Goal: Task Accomplishment & Management: Manage account settings

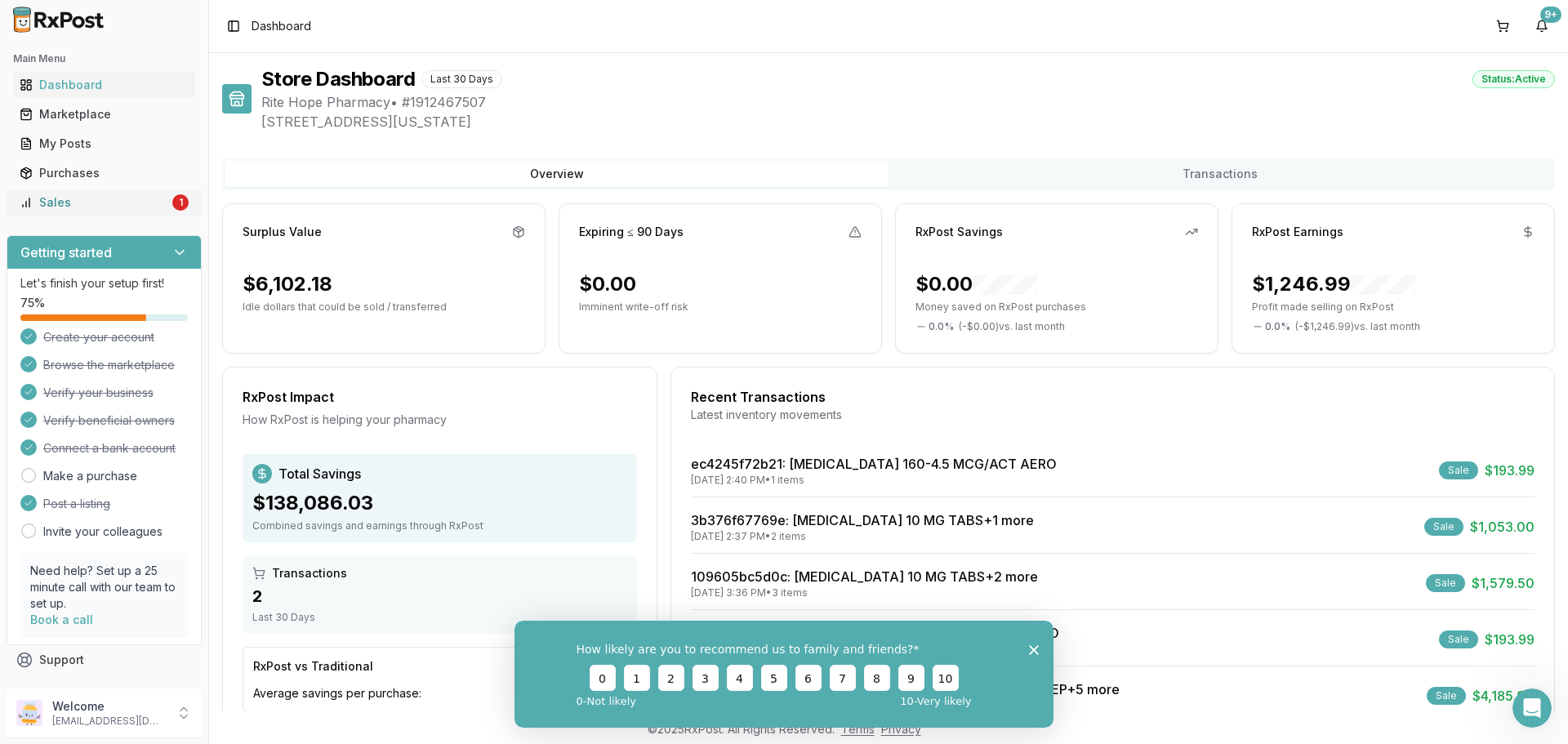
click at [155, 207] on div "Sales" at bounding box center [93, 202] width 149 height 16
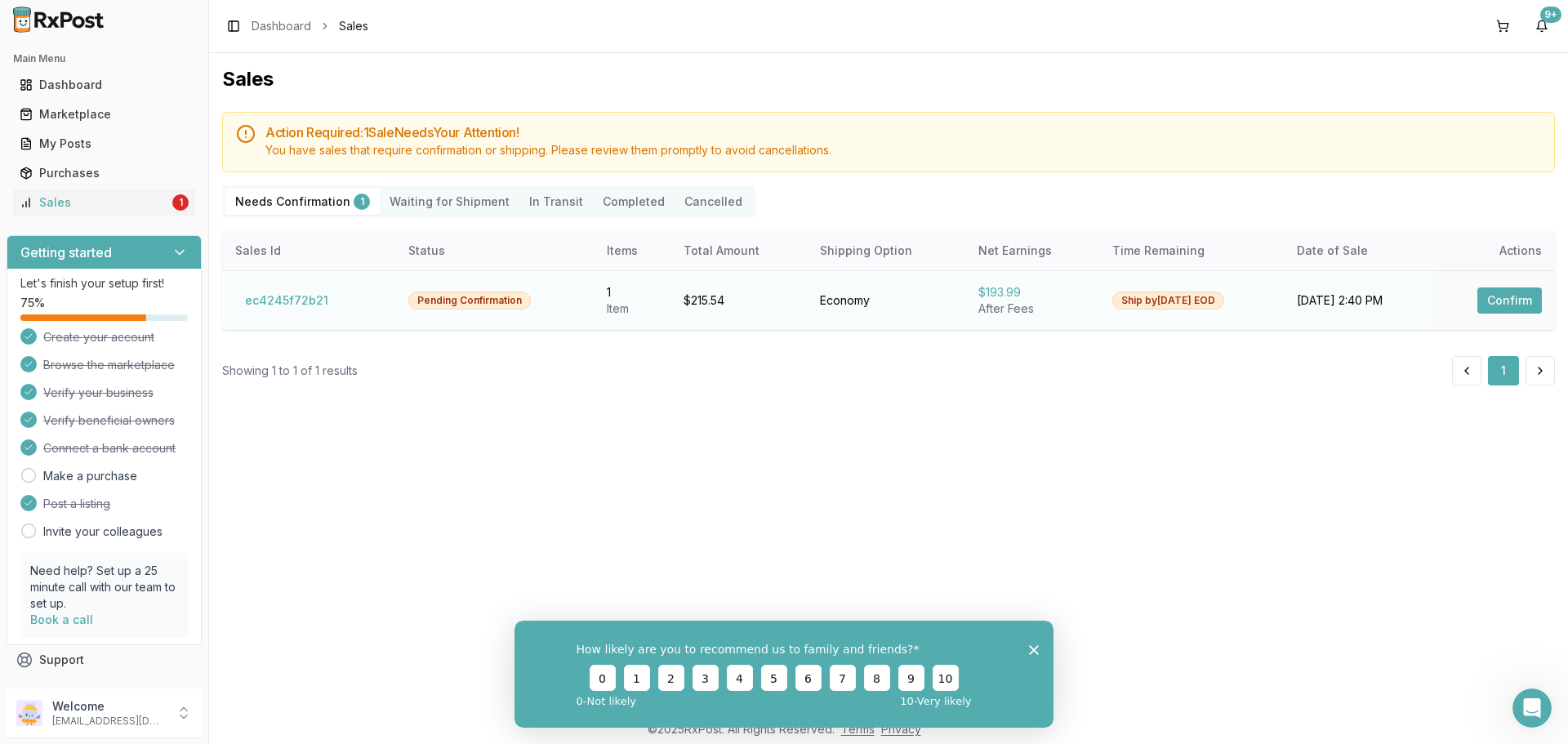
click at [1525, 298] on button "Confirm" at bounding box center [1509, 300] width 65 height 26
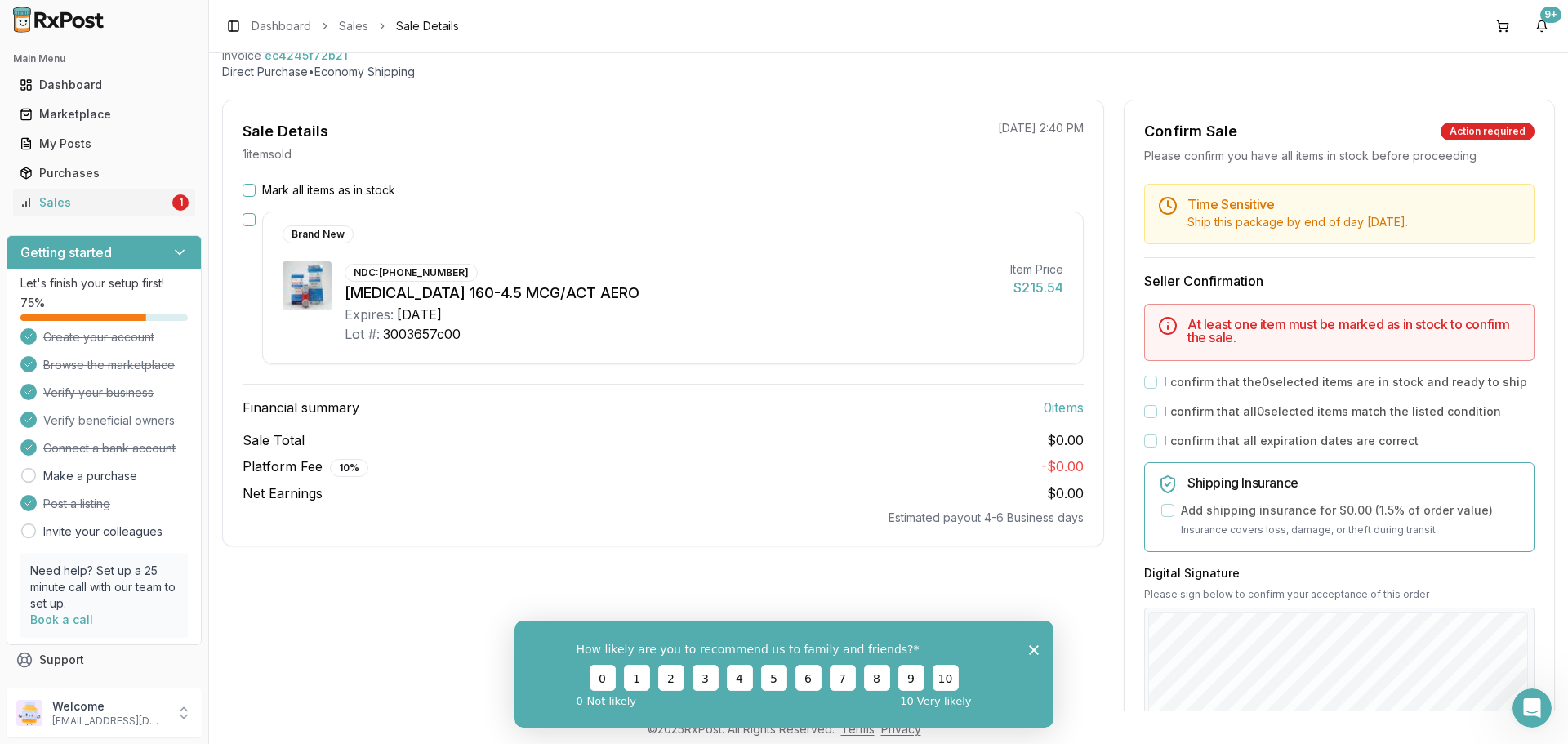
scroll to position [82, 0]
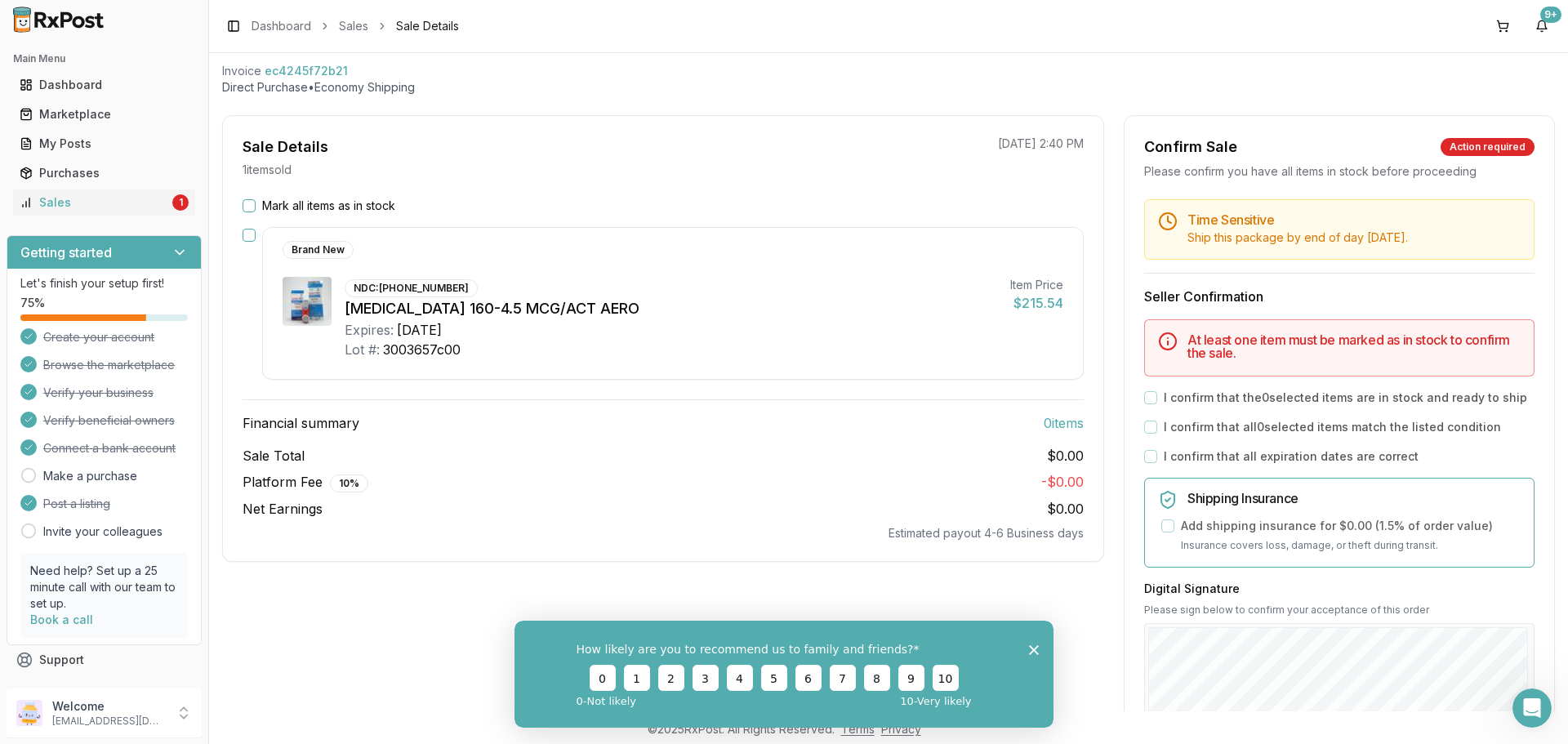
click at [1155, 426] on div "I confirm that all 0 selected items match the listed condition" at bounding box center [1339, 427] width 390 height 16
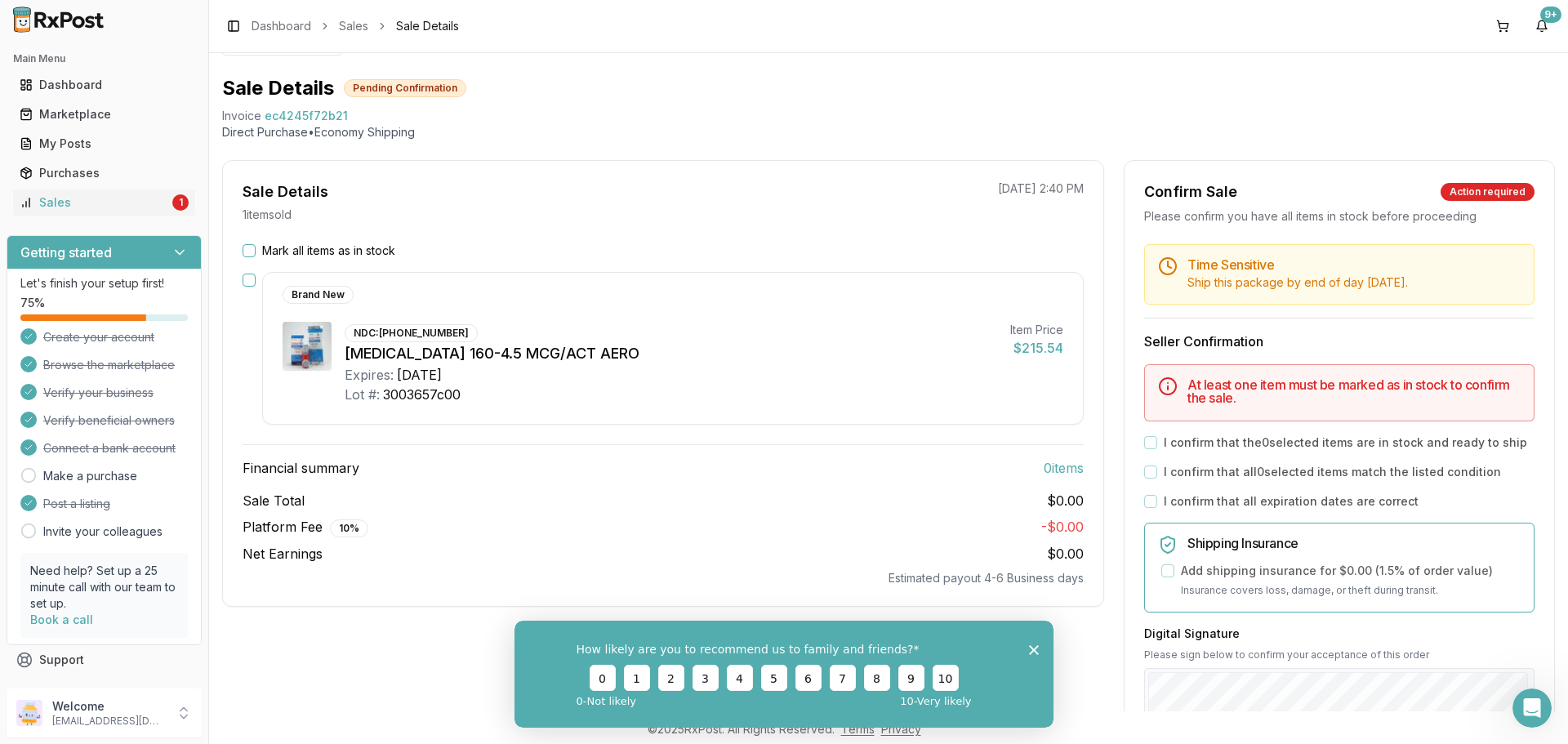
scroll to position [0, 0]
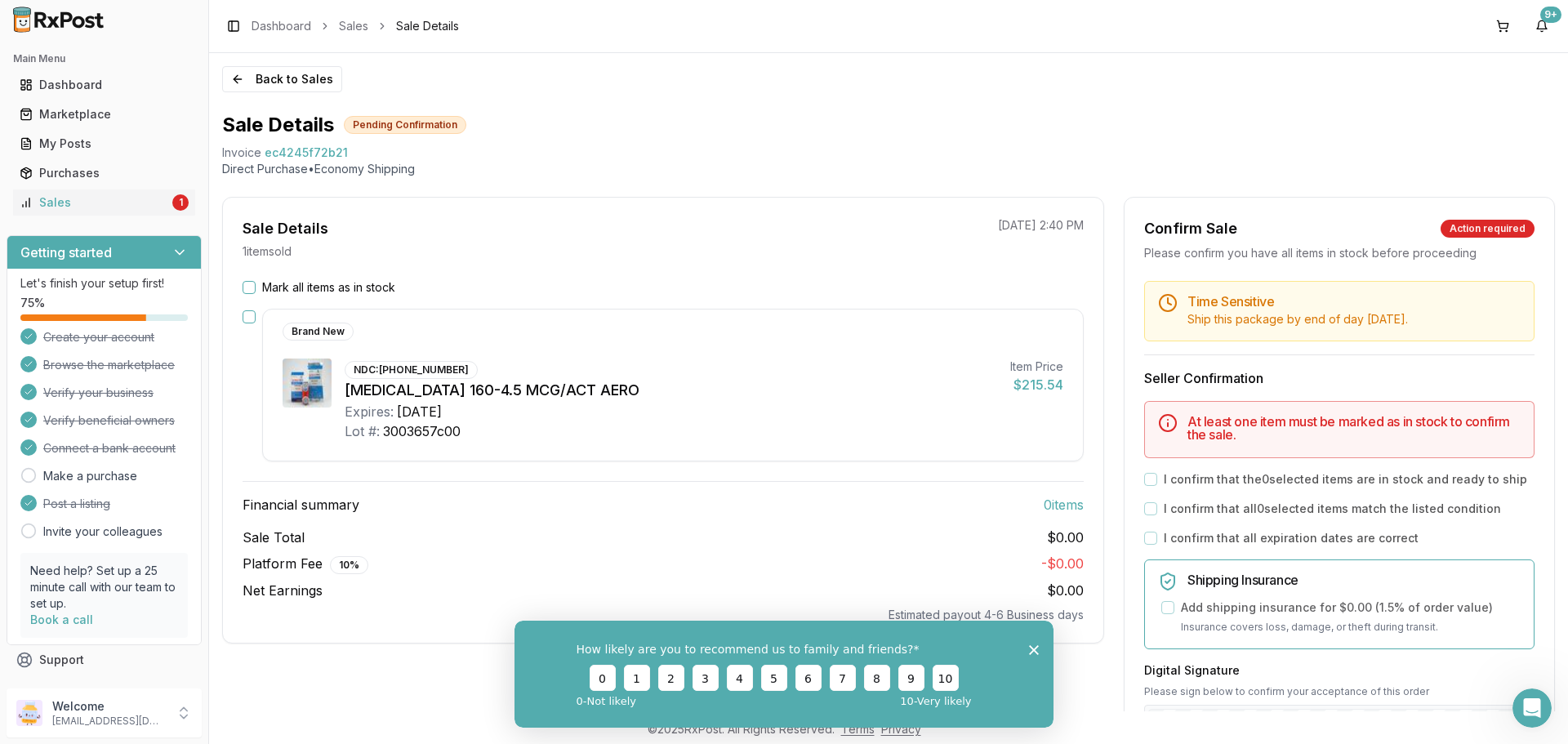
click at [399, 415] on div "[DATE]" at bounding box center [419, 412] width 45 height 19
click at [253, 315] on button "button" at bounding box center [250, 317] width 13 height 13
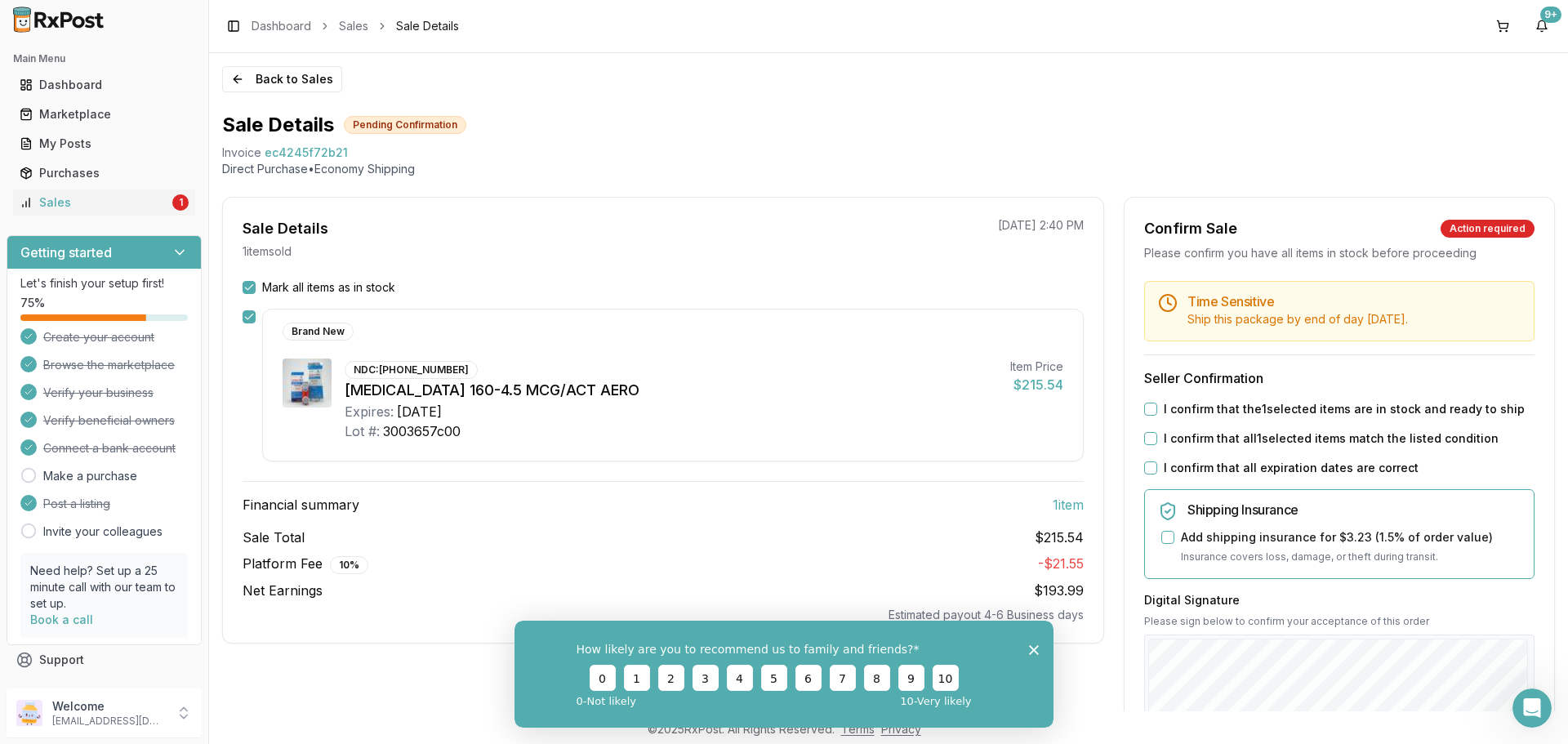
click at [704, 677] on button "3" at bounding box center [705, 677] width 26 height 26
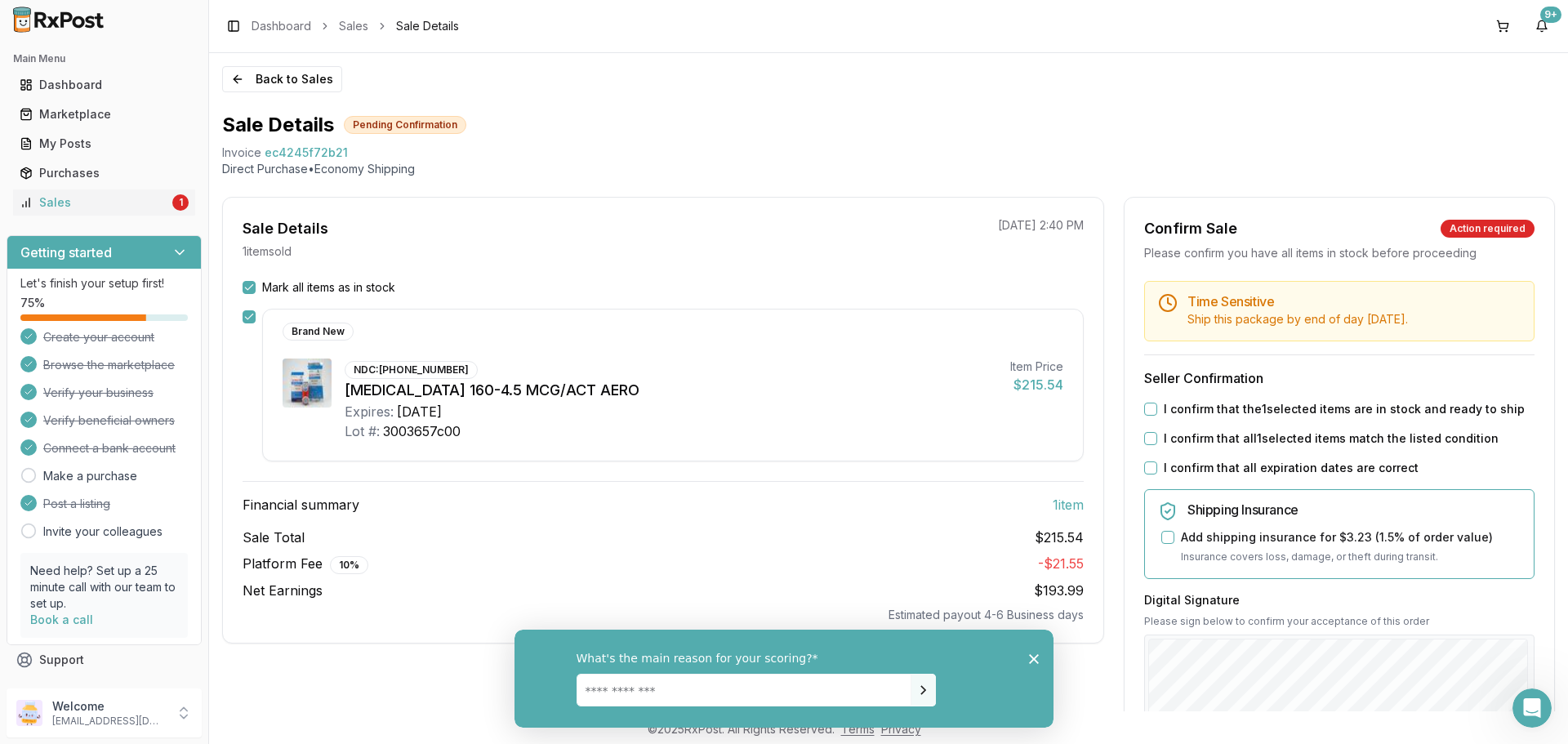
click at [1034, 656] on icon "Close survey" at bounding box center [1034, 658] width 10 height 10
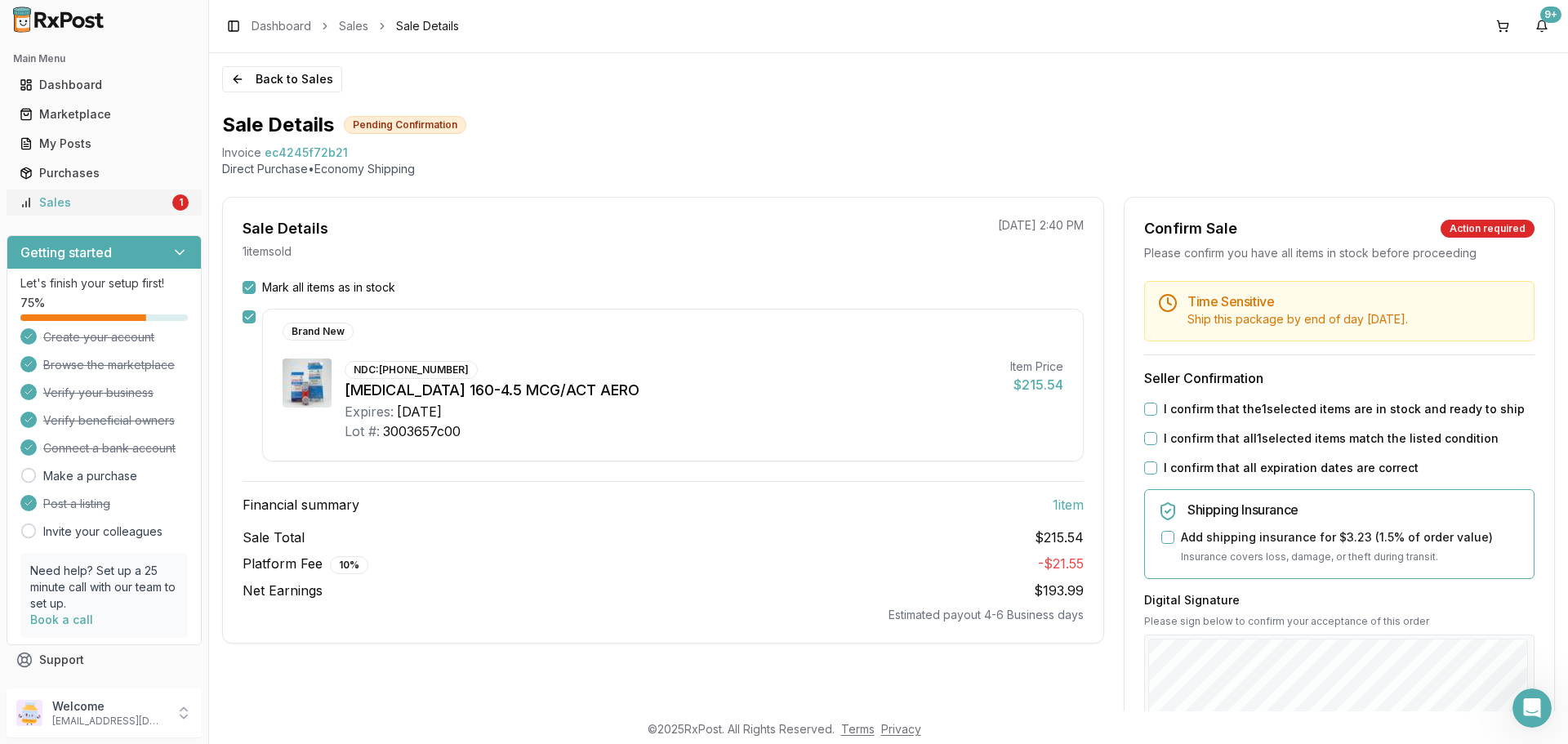
click at [83, 205] on div "Sales" at bounding box center [93, 202] width 149 height 16
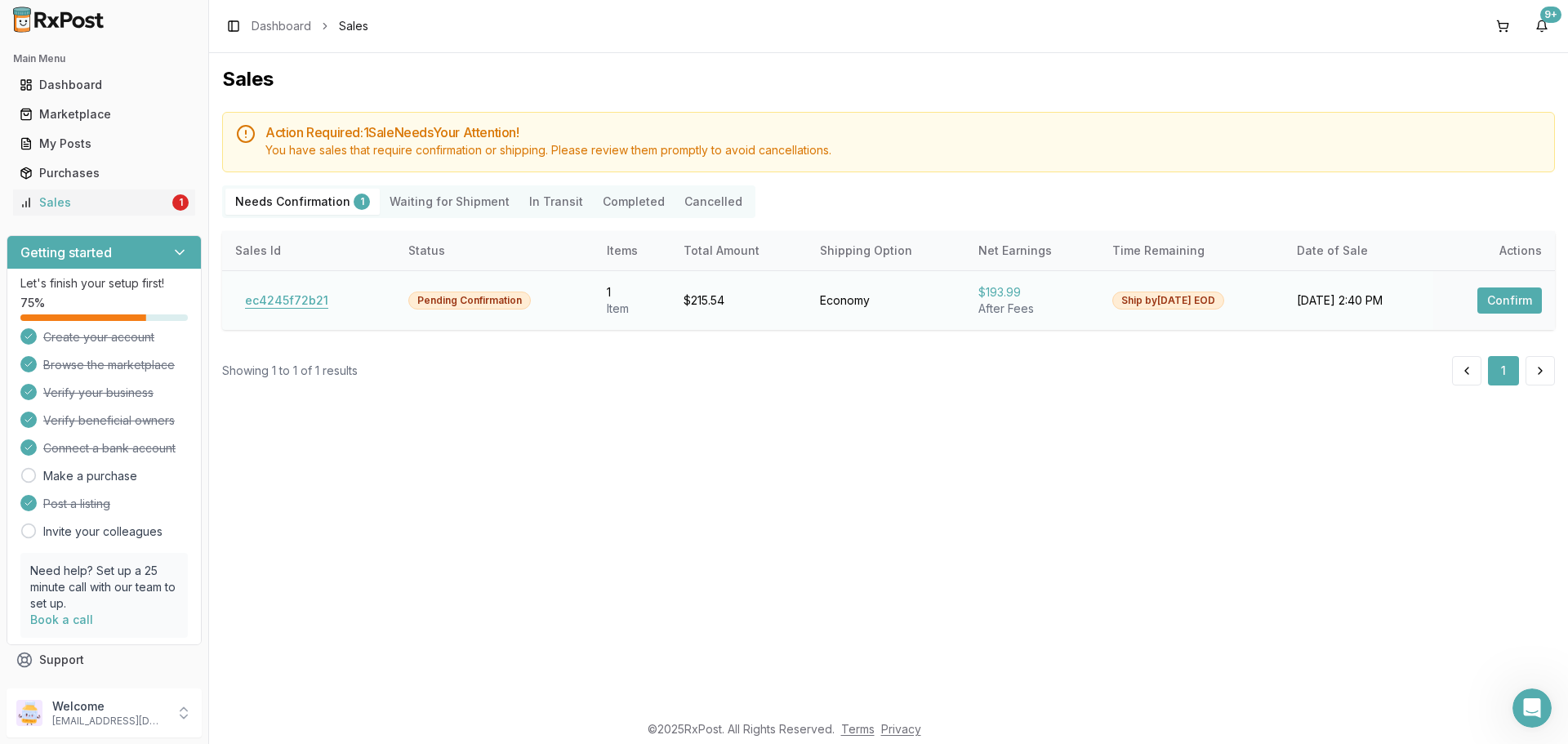
click at [289, 291] on button "ec4245f72b21" at bounding box center [286, 300] width 103 height 26
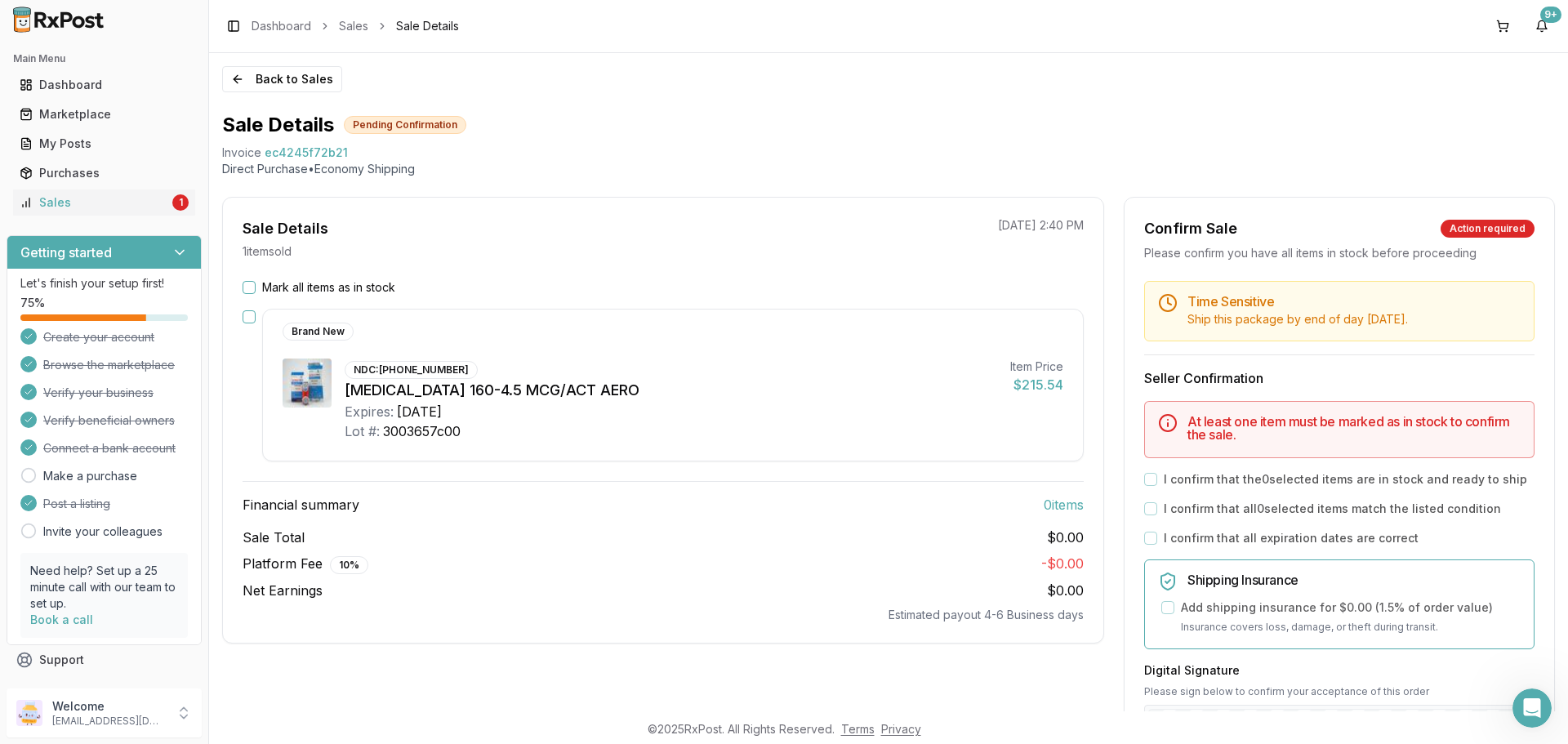
click at [1156, 509] on div "I confirm that all 0 selected items match the listed condition" at bounding box center [1339, 509] width 390 height 16
click at [1150, 486] on div "Time Sensitive Ship this package by end of day Friday, September 5th . Seller C…" at bounding box center [1340, 661] width 430 height 760
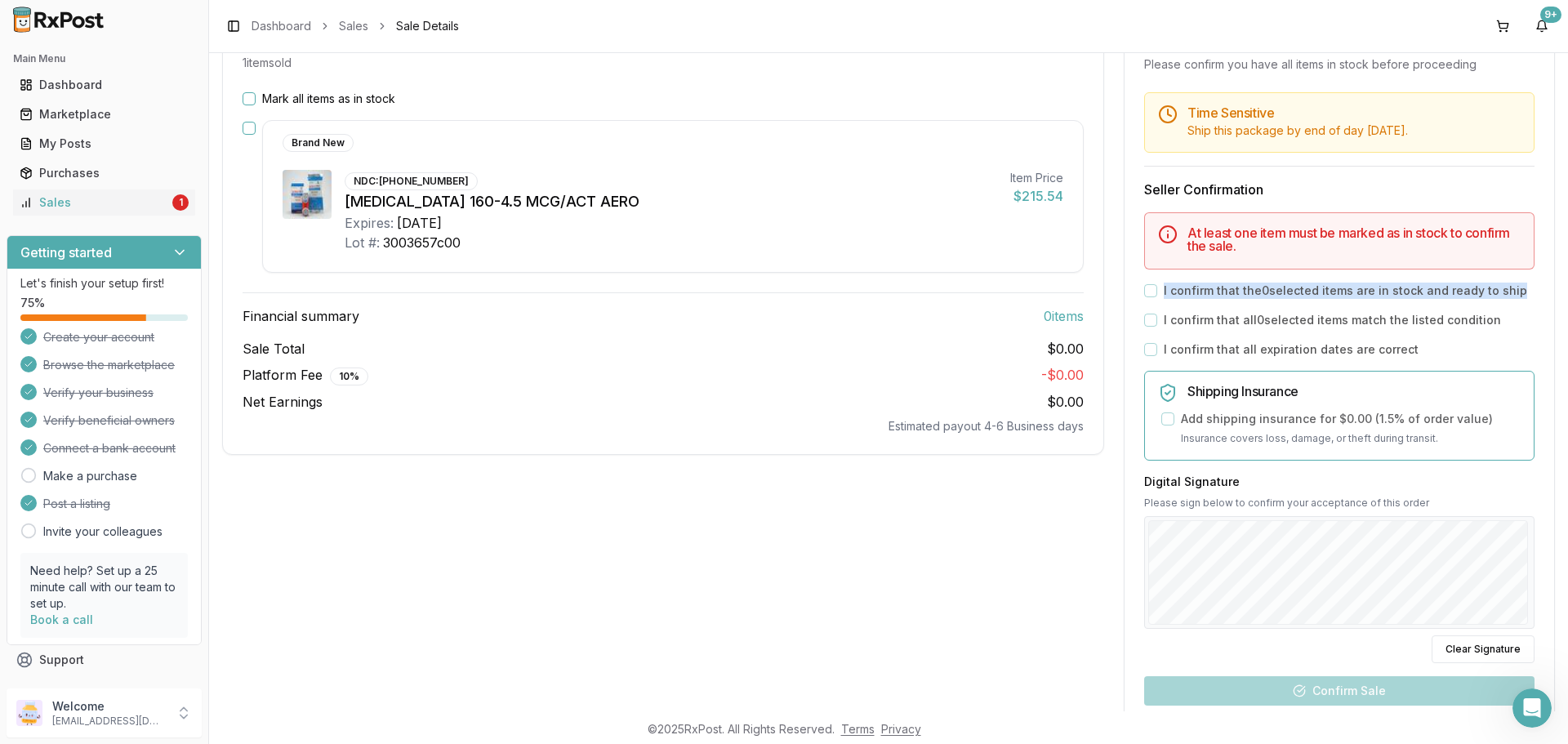
scroll to position [327, 0]
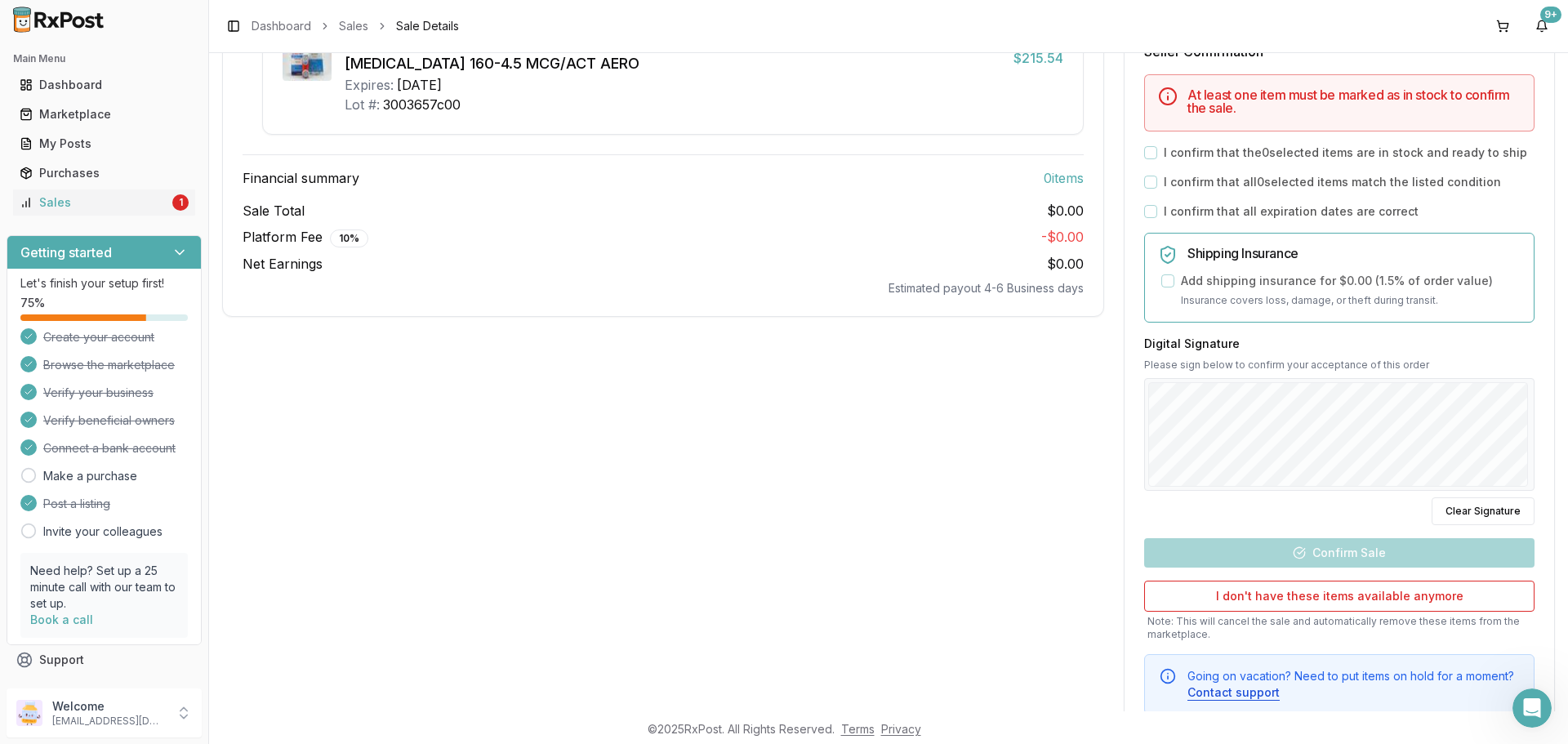
click at [1125, 190] on div "Time Sensitive Ship this package by end of day Friday, September 5th . Seller C…" at bounding box center [1340, 334] width 430 height 760
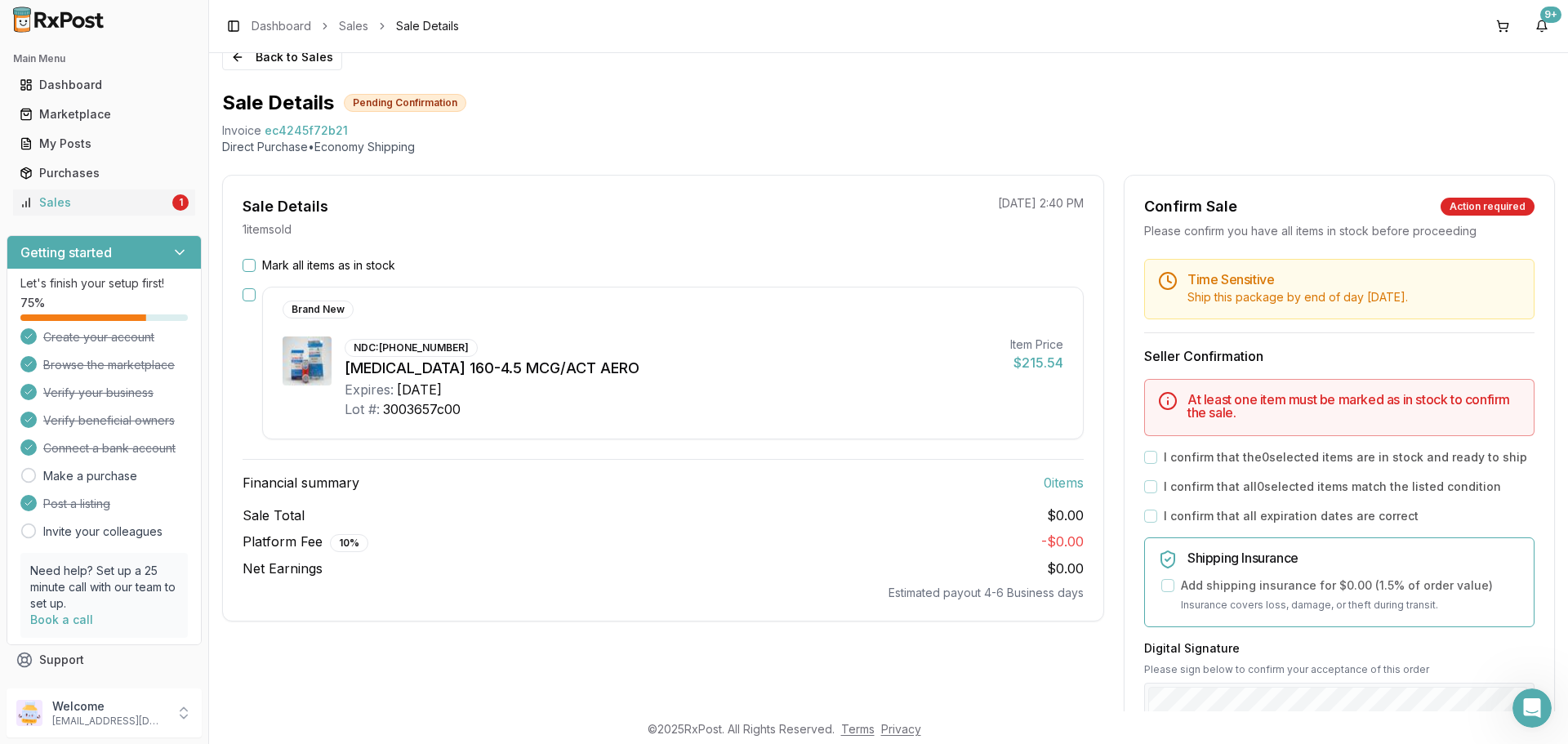
scroll to position [0, 0]
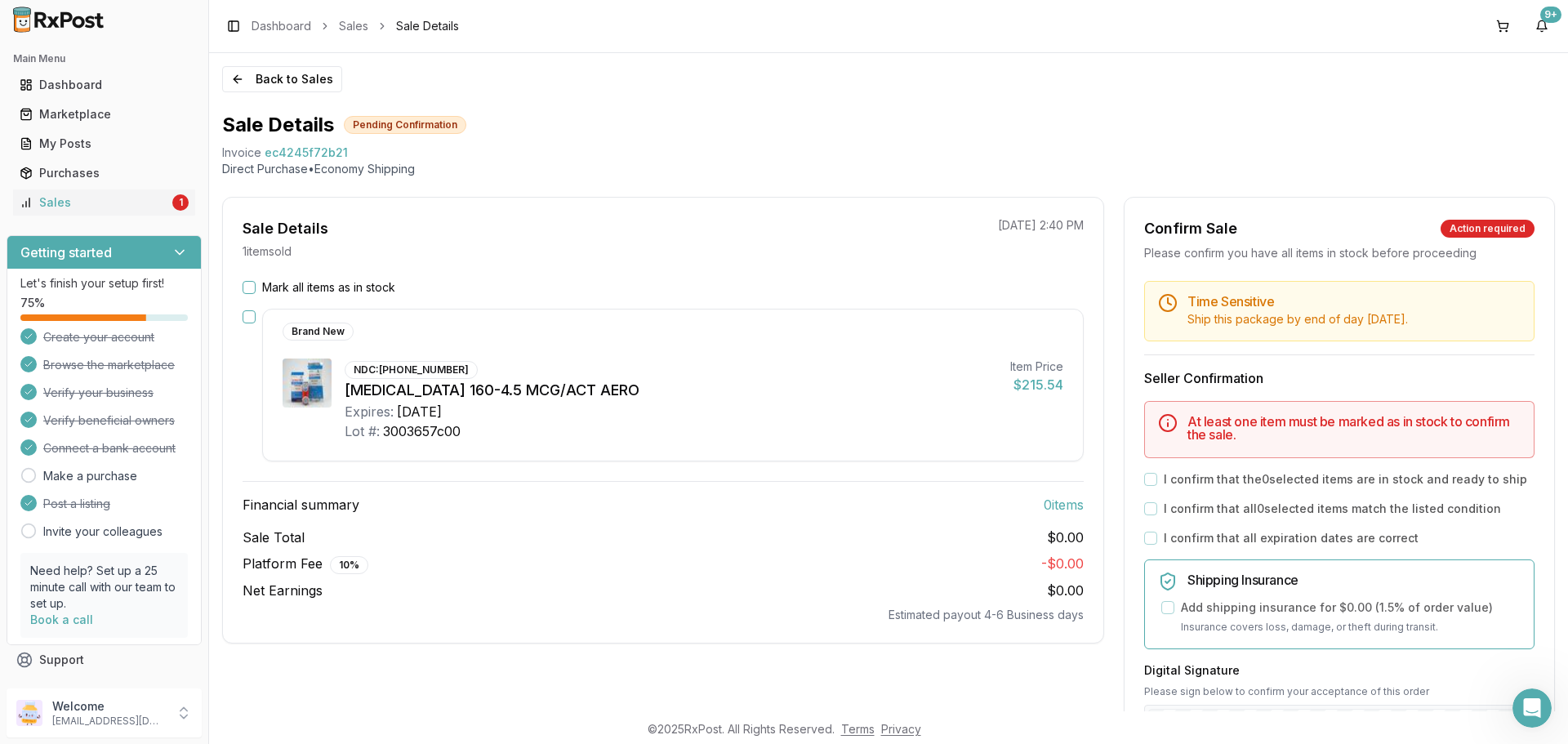
click at [252, 288] on button "Mark all items as in stock" at bounding box center [250, 288] width 13 height 13
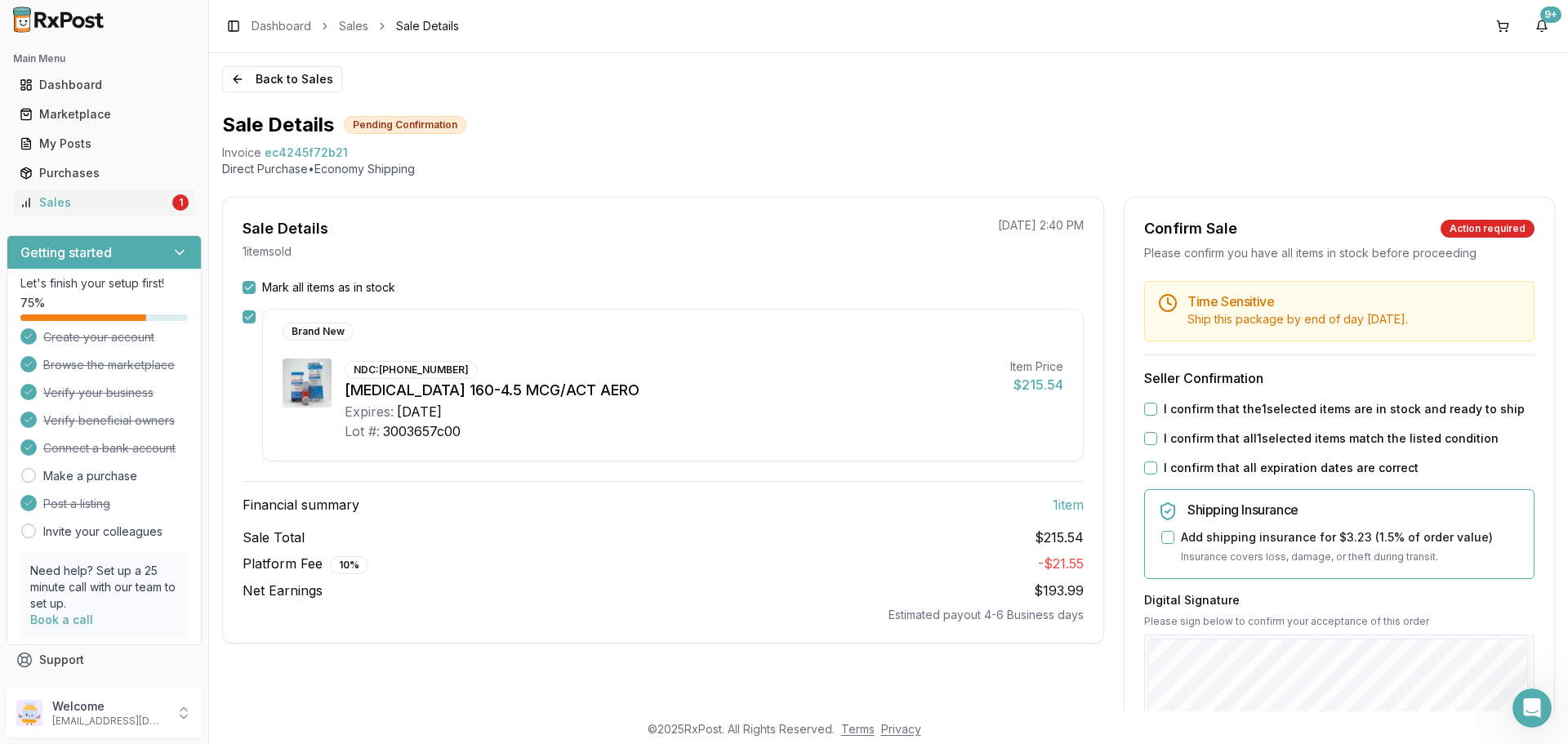
click at [1144, 406] on button "I confirm that the 1 selected items are in stock and ready to ship" at bounding box center [1151, 410] width 13 height 13
click at [1150, 434] on button "I confirm that all 1 selected items match the listed condition" at bounding box center [1151, 438] width 13 height 13
click at [1150, 466] on button "I confirm that all expiration dates are correct" at bounding box center [1151, 468] width 13 height 13
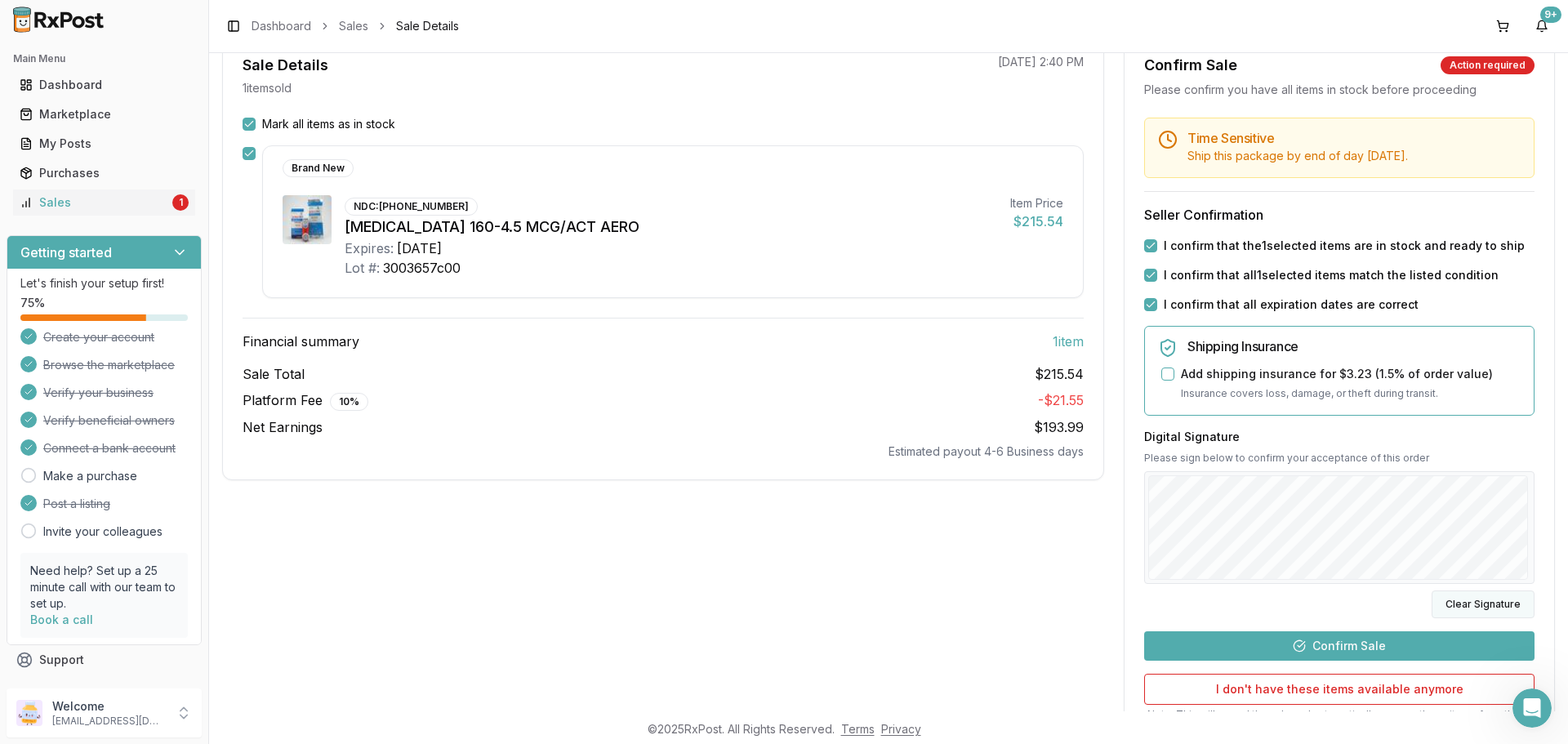
scroll to position [306, 0]
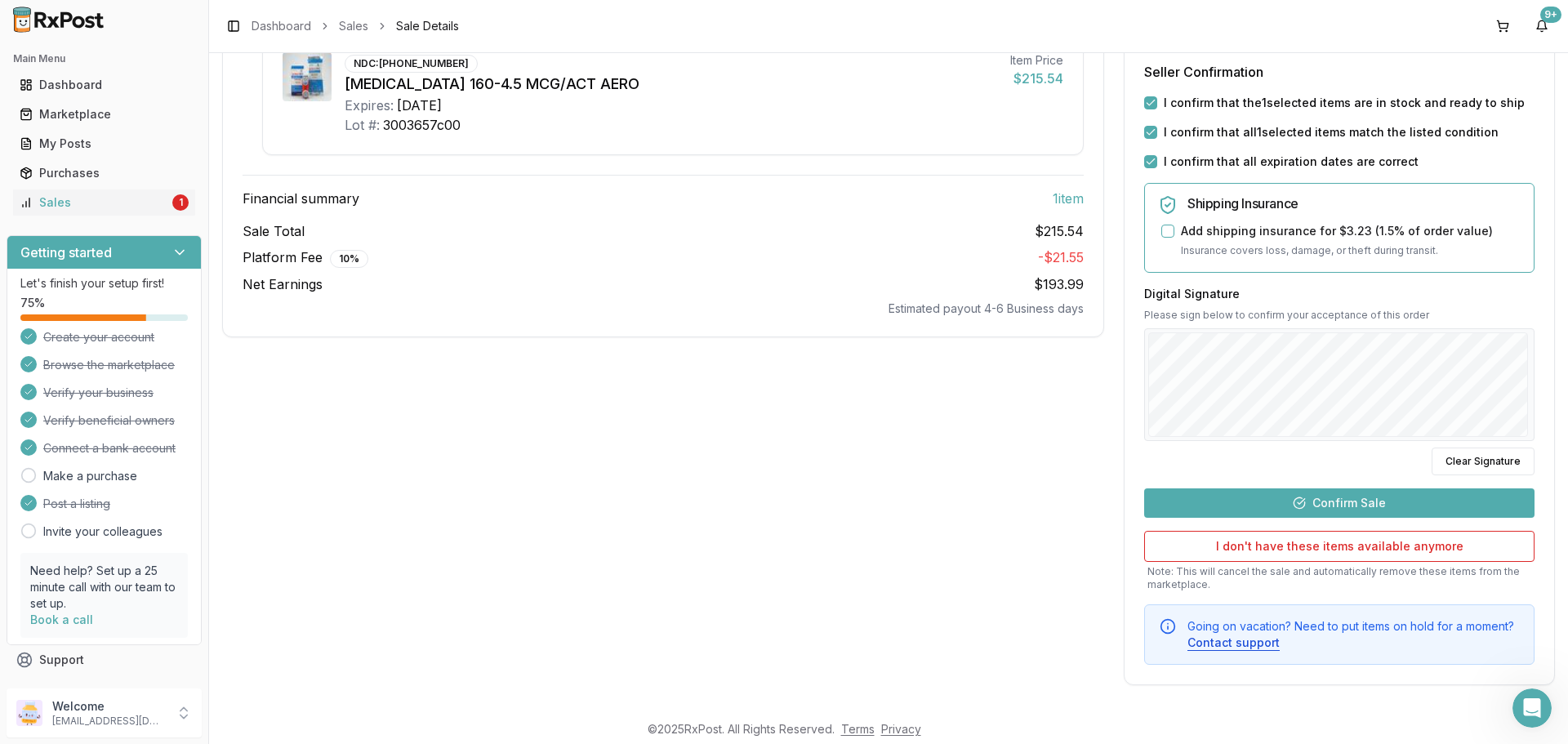
click at [1305, 504] on button "Confirm Sale" at bounding box center [1339, 503] width 390 height 30
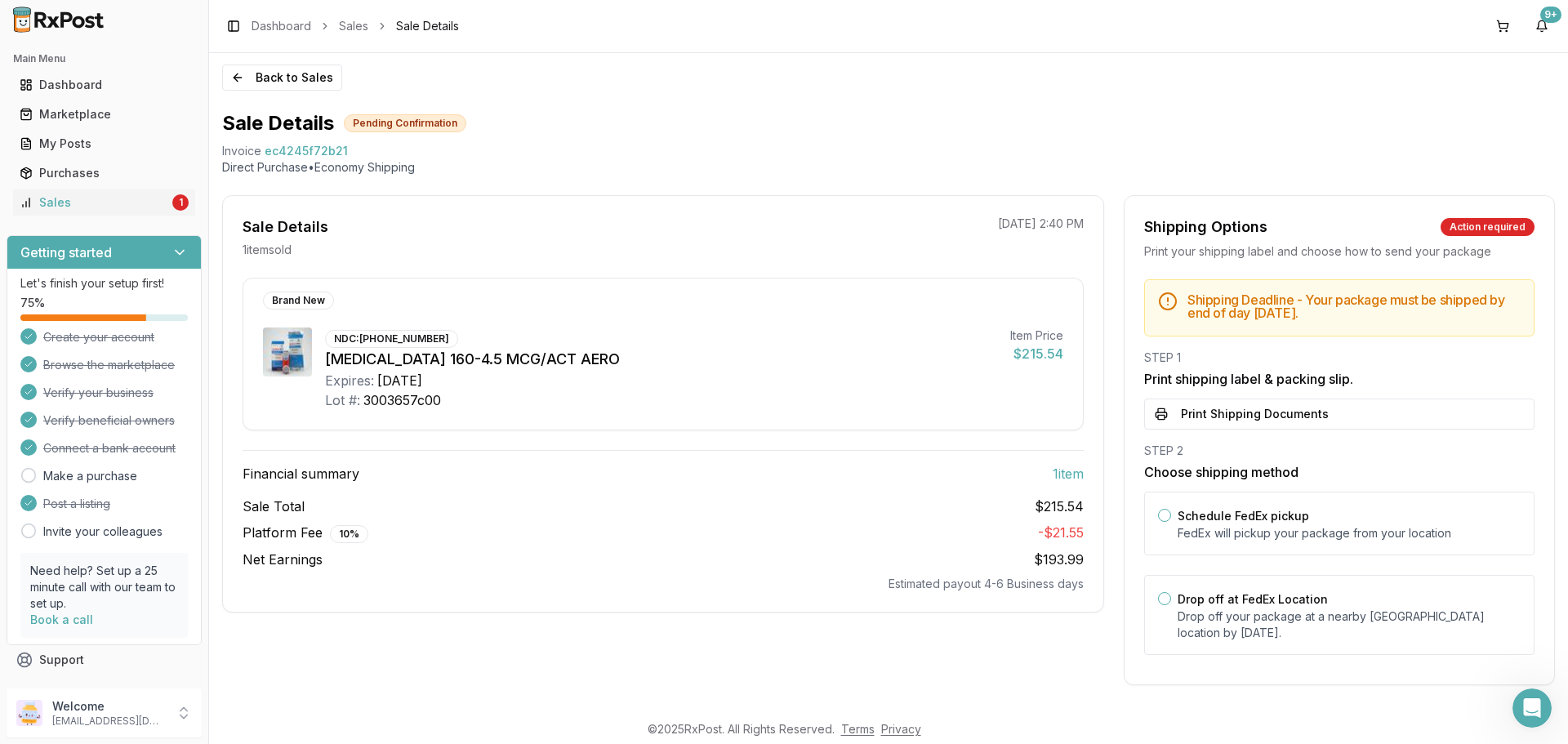
scroll to position [2, 0]
click at [1169, 513] on div "Schedule FedEx pickup FedEx will pickup your package from your location" at bounding box center [1339, 523] width 390 height 64
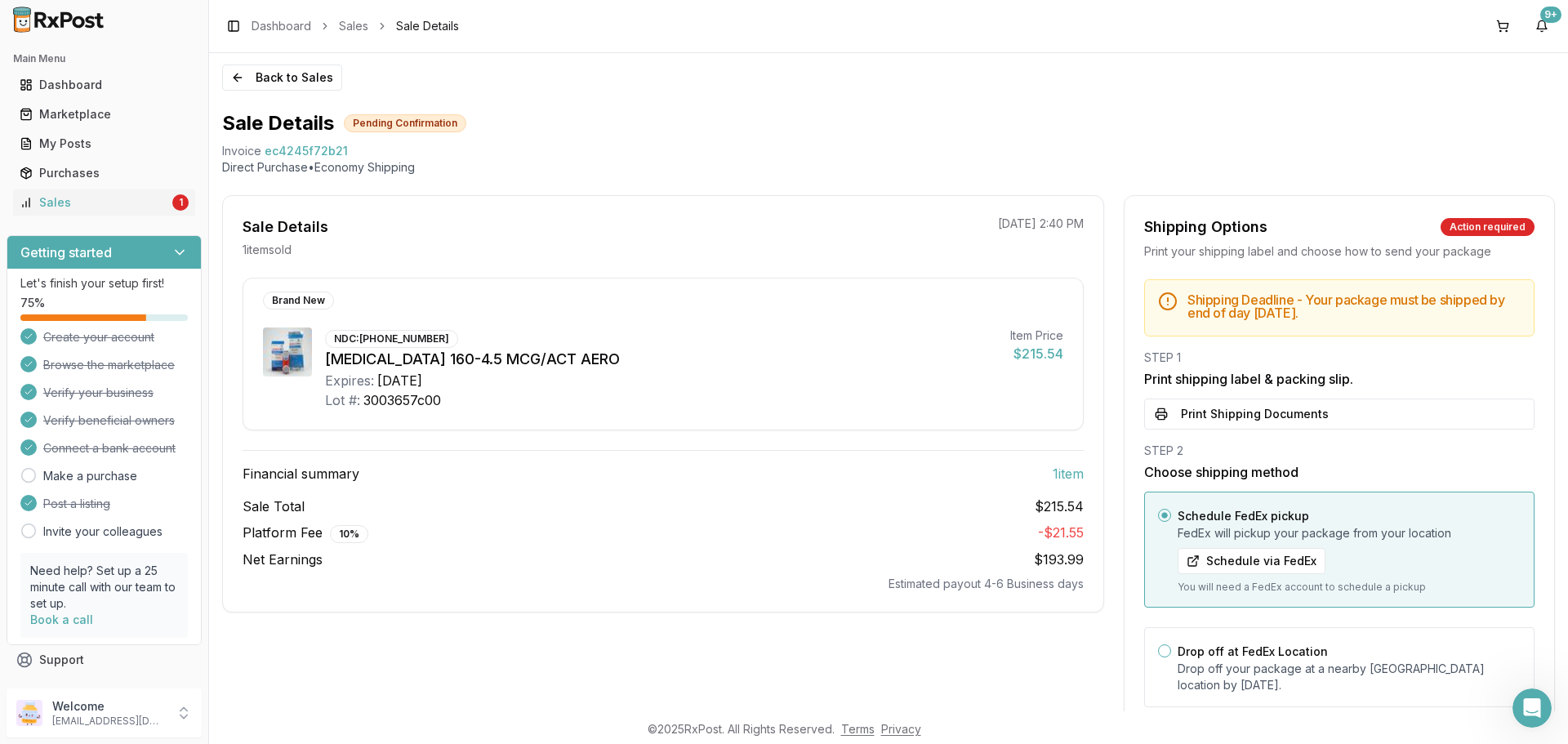
click at [1169, 513] on div "Schedule FedEx pickup FedEx will pickup your package from your location Schedul…" at bounding box center [1339, 549] width 390 height 116
click at [1166, 648] on button "Drop off at FedEx Location" at bounding box center [1165, 651] width 13 height 13
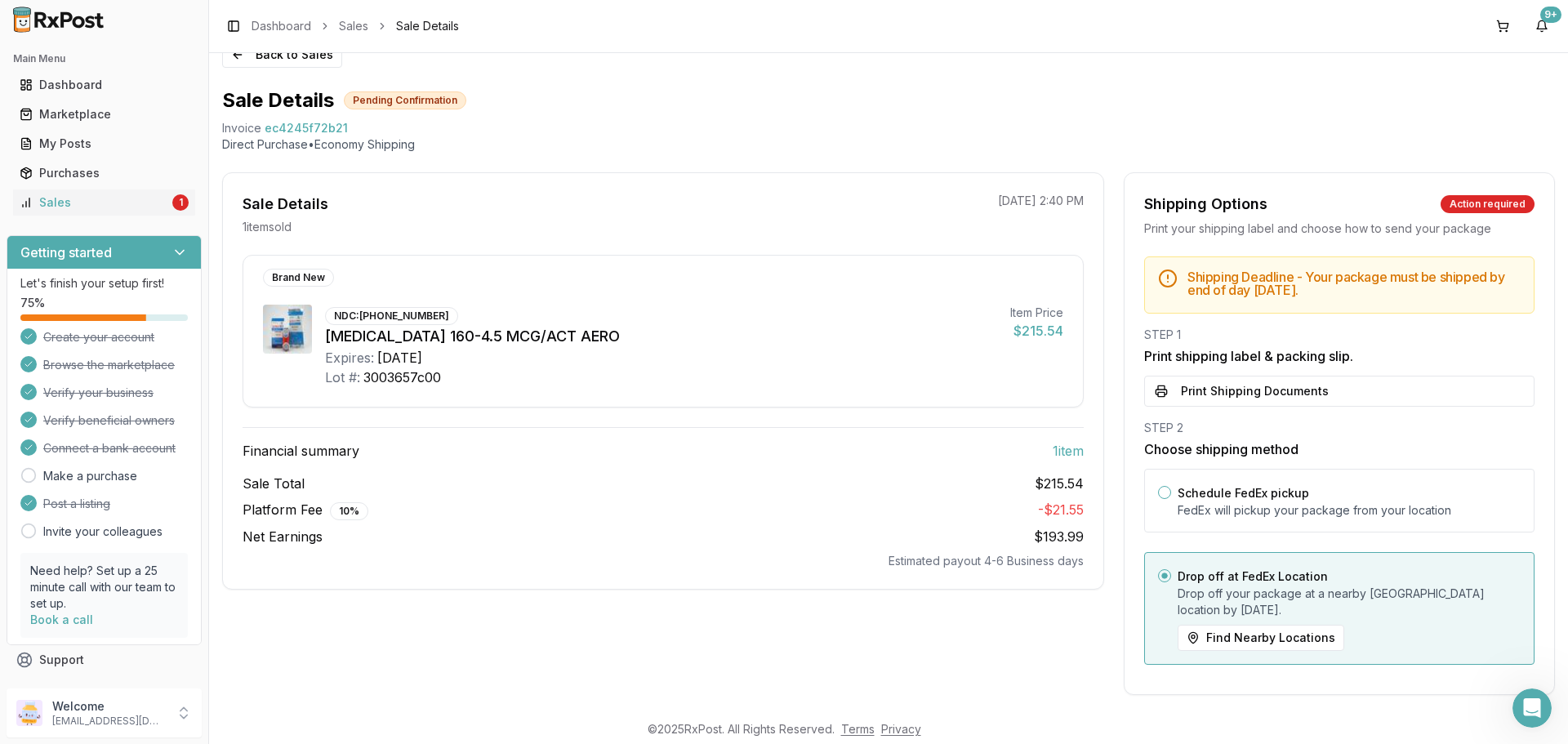
scroll to position [35, 0]
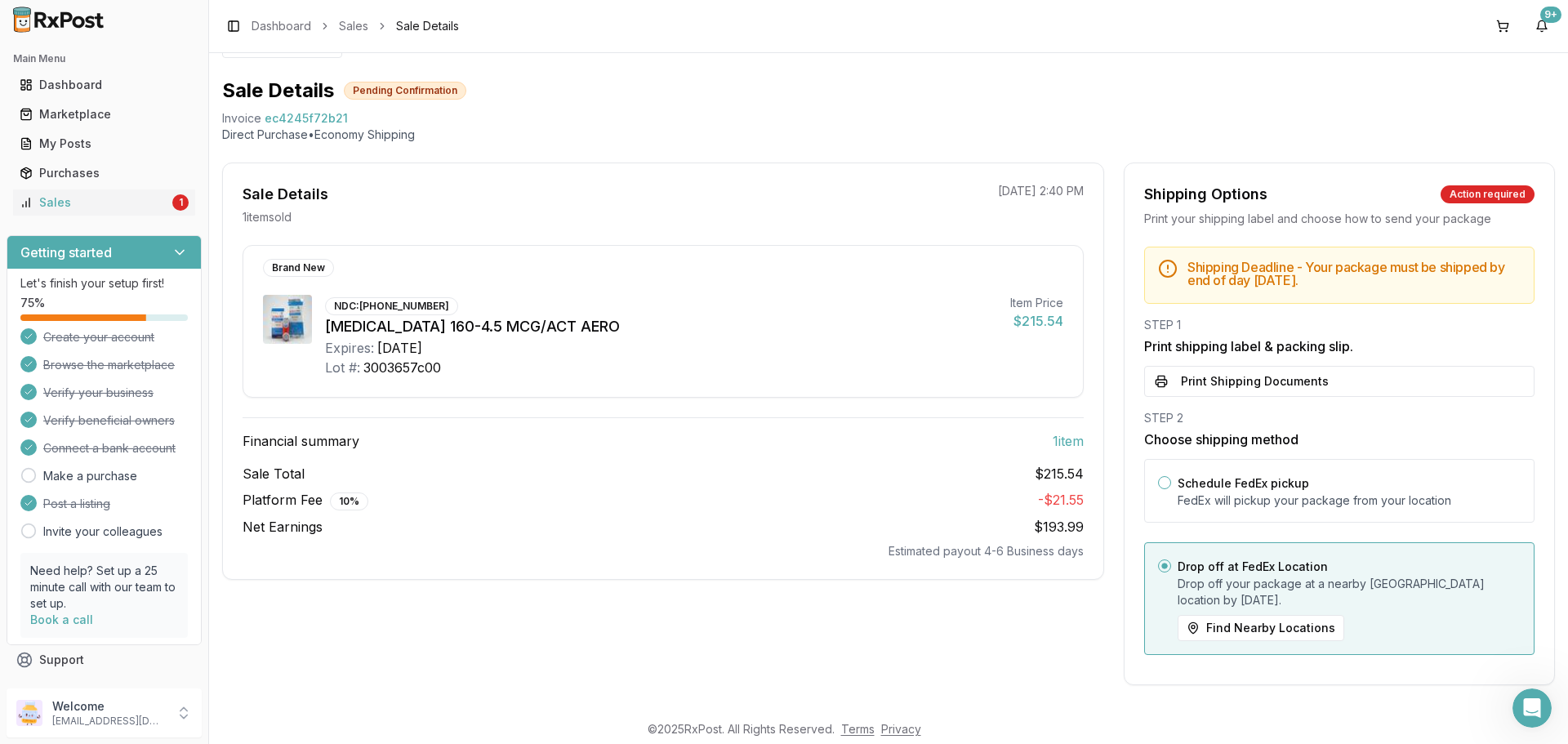
click at [1371, 279] on h5 "Shipping Deadline - Your package must be shipped by end of day Friday, Septembe…" at bounding box center [1354, 273] width 333 height 26
click at [1466, 199] on div "Action required" at bounding box center [1487, 194] width 93 height 18
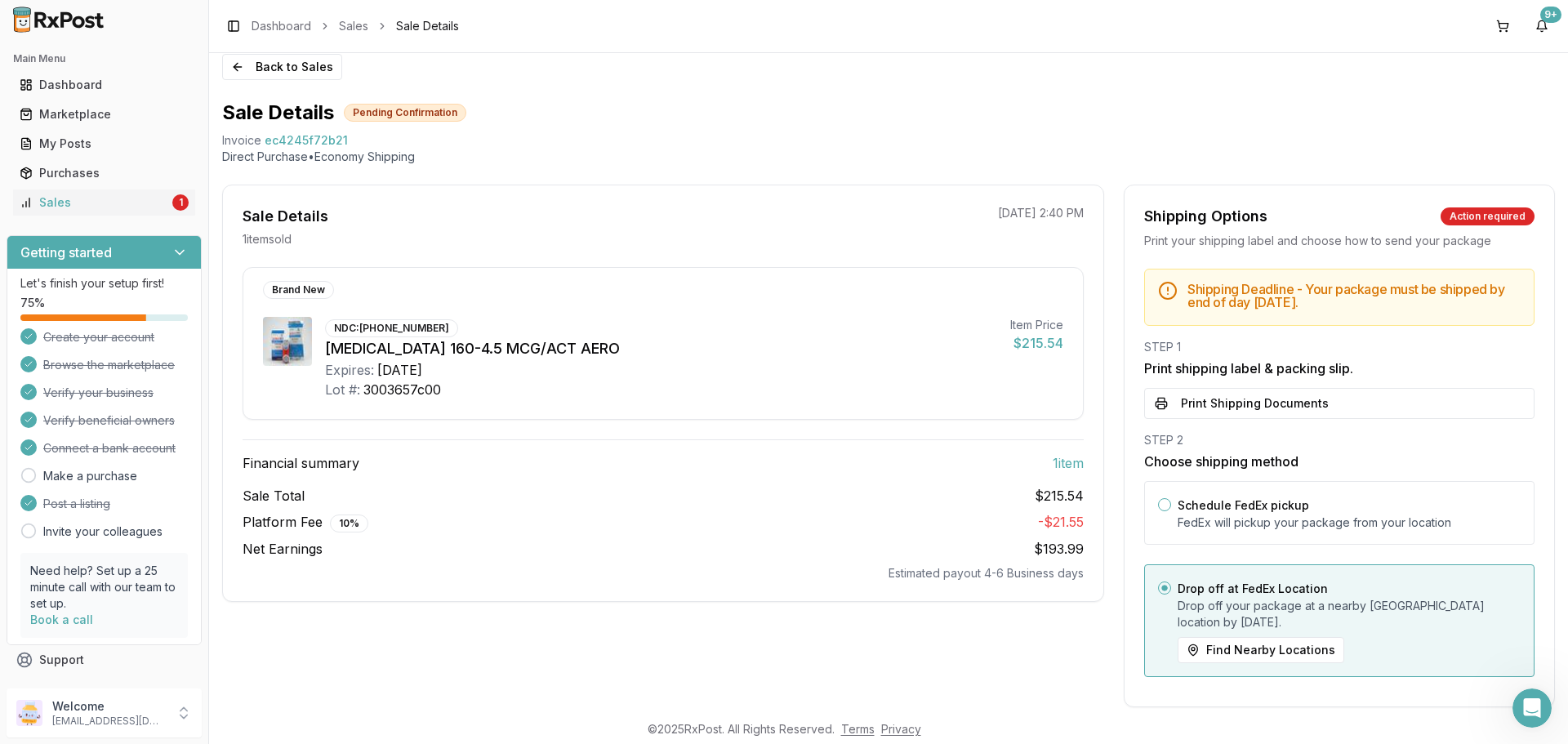
scroll to position [0, 0]
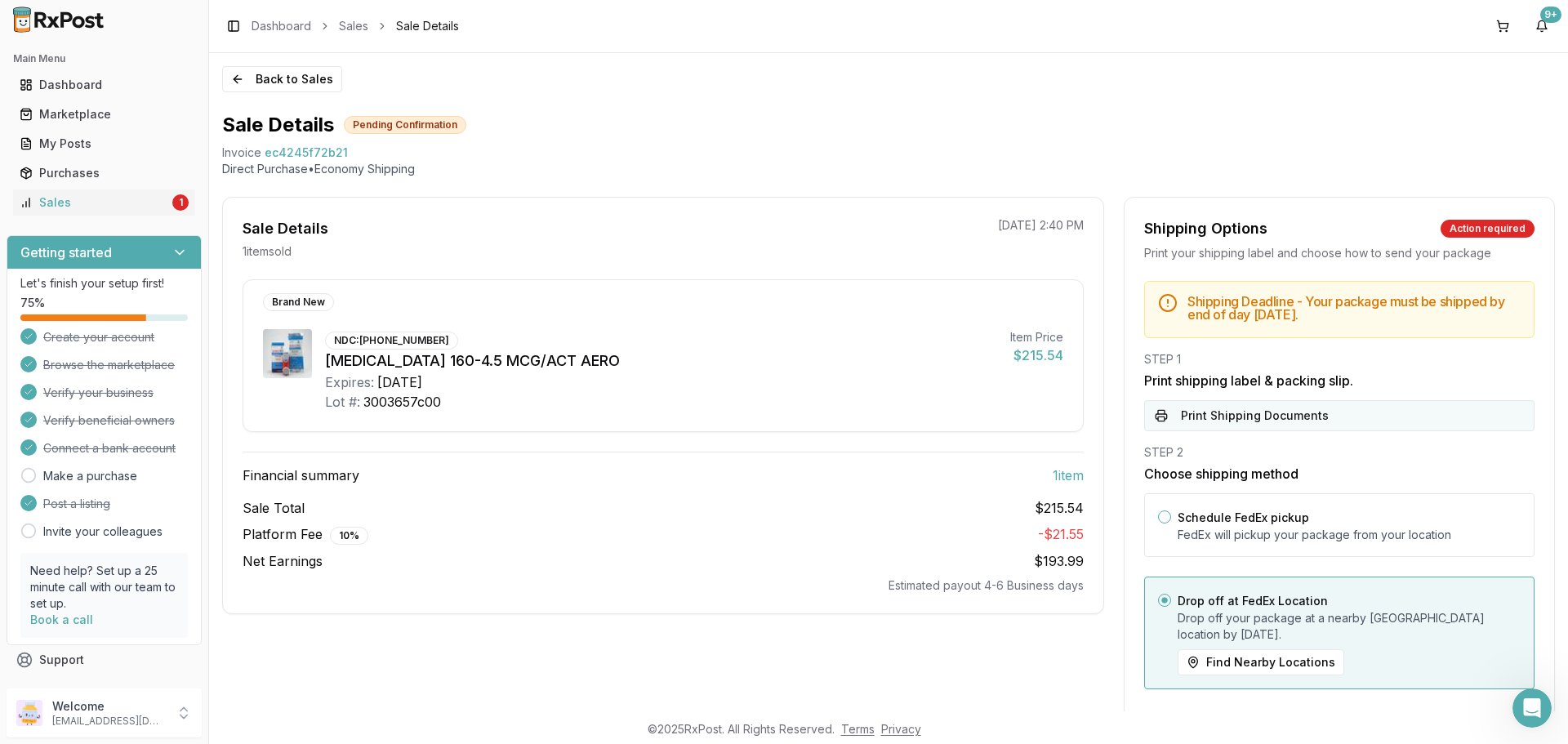
click at [1250, 424] on button "Print Shipping Documents" at bounding box center [1339, 415] width 390 height 31
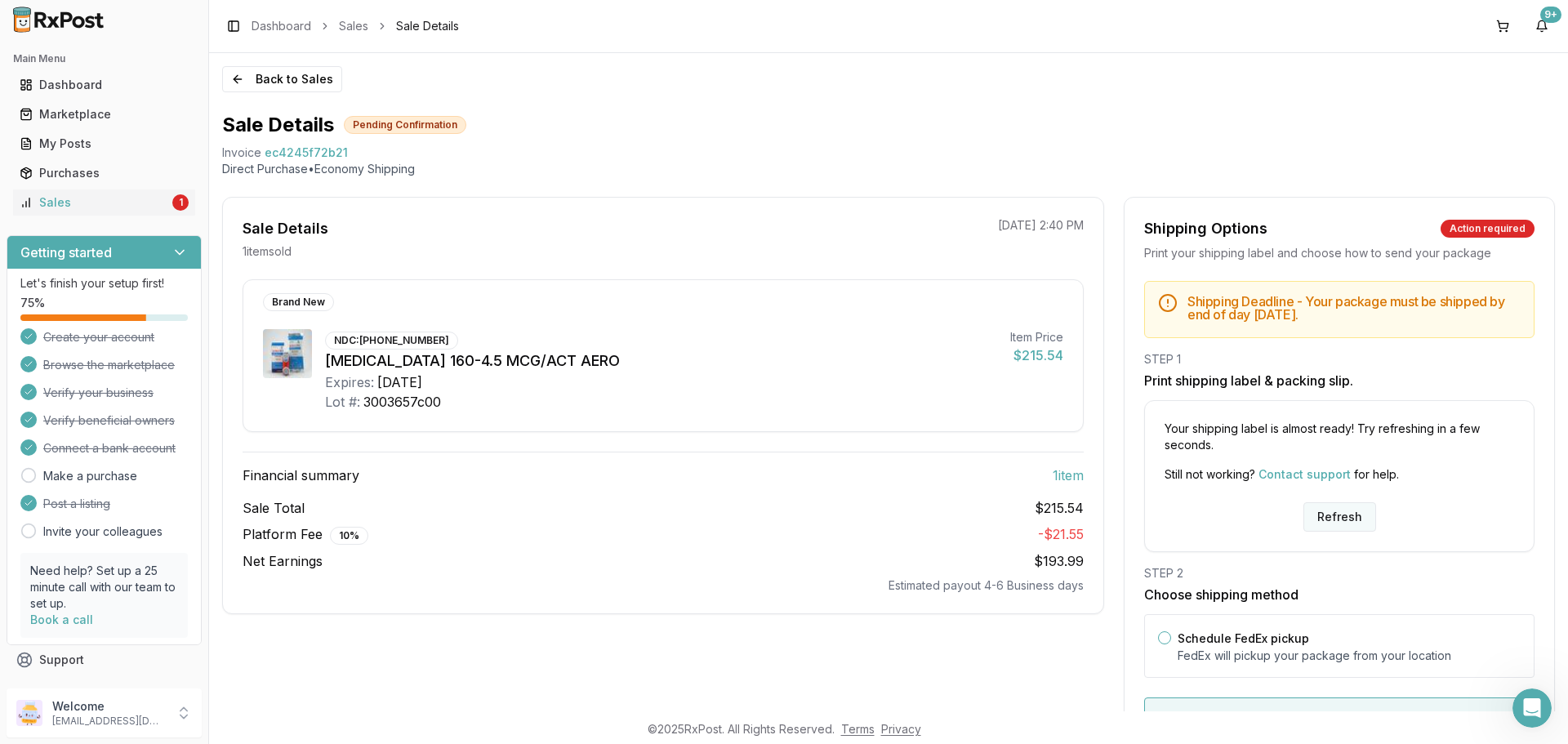
click at [1360, 518] on button "Refresh" at bounding box center [1340, 517] width 72 height 30
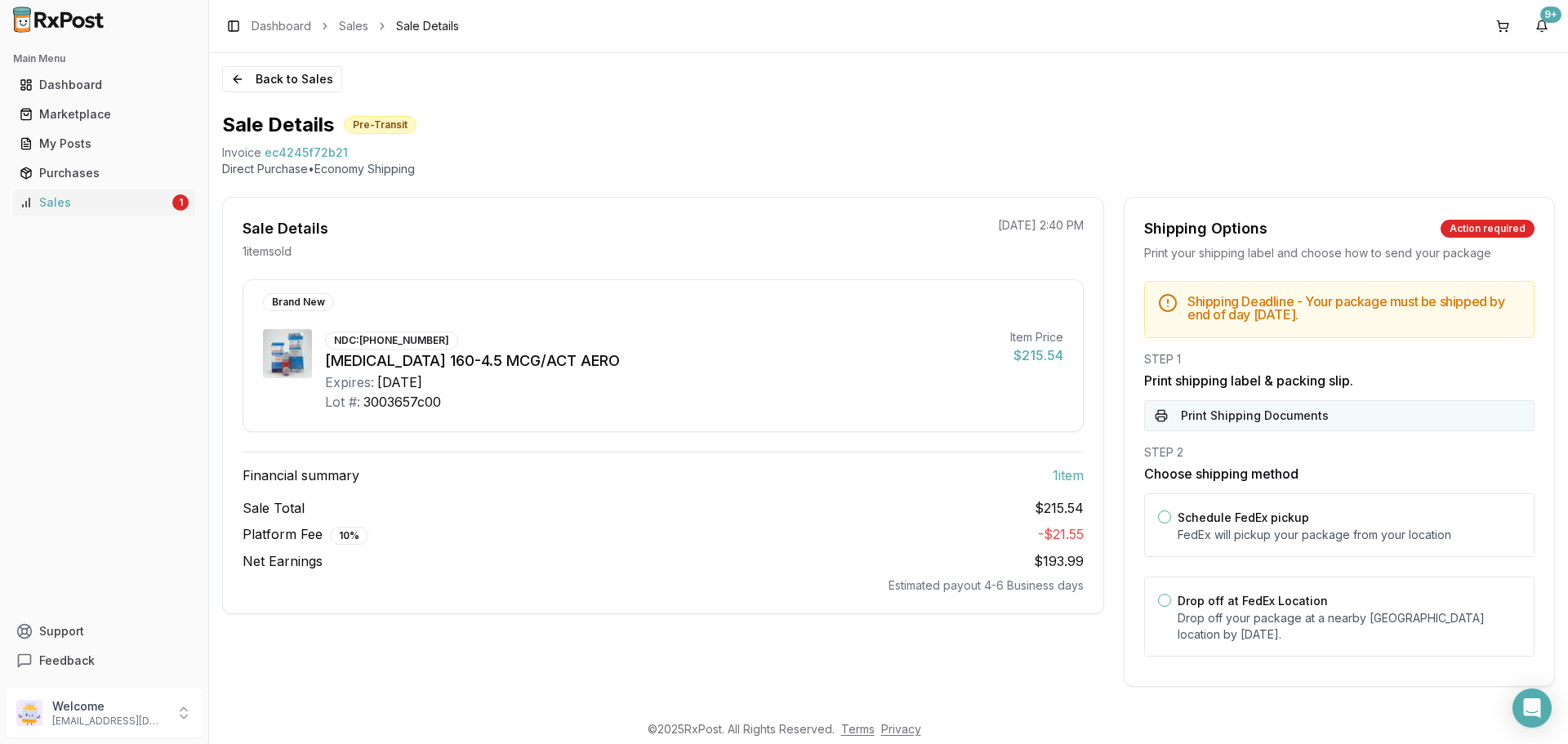
click at [1225, 411] on button "Print Shipping Documents" at bounding box center [1339, 415] width 390 height 31
